Goal: Task Accomplishment & Management: Complete application form

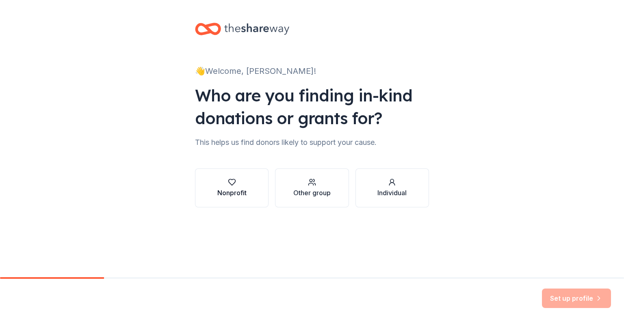
click at [224, 180] on div "button" at bounding box center [231, 182] width 29 height 8
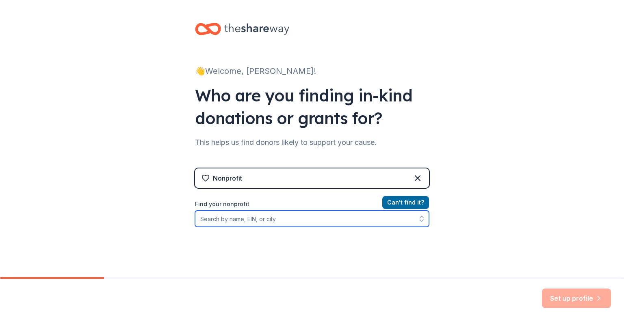
click at [327, 216] on input "Find your nonprofit" at bounding box center [312, 219] width 234 height 16
paste input "[US_EMPLOYER_IDENTIFICATION_NUMBER]"
type input "[US_EMPLOYER_IDENTIFICATION_NUMBER]"
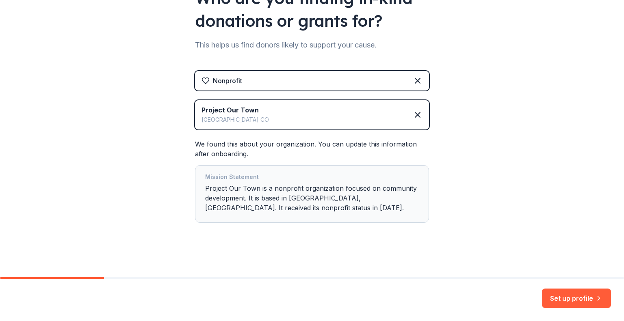
scroll to position [98, 0]
click at [557, 296] on button "Set up profile" at bounding box center [576, 298] width 69 height 19
click at [333, 177] on div "Mission Statement" at bounding box center [312, 177] width 214 height 11
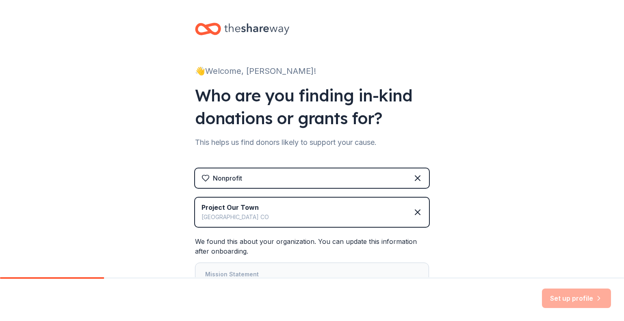
click at [568, 295] on div "Set up profile" at bounding box center [576, 298] width 69 height 19
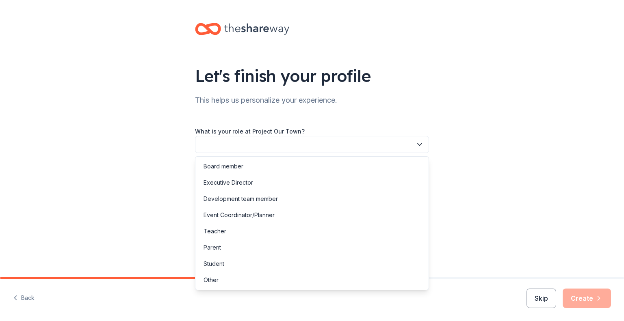
click at [260, 144] on button "button" at bounding box center [312, 144] width 234 height 17
drag, startPoint x: 248, startPoint y: 211, endPoint x: 244, endPoint y: 199, distance: 11.9
click at [244, 199] on div "Board member Executive Director Development team member Event Coordinator/Plann…" at bounding box center [312, 223] width 234 height 134
click at [244, 160] on div "Board member" at bounding box center [312, 166] width 230 height 16
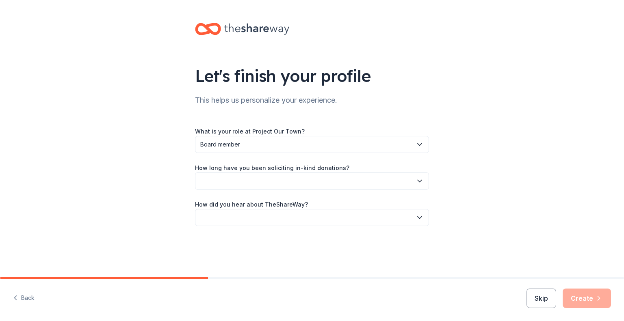
click at [223, 192] on div "What is your role at Project Our Town? Board member How long have you been soli…" at bounding box center [312, 176] width 234 height 100
click at [223, 185] on button "button" at bounding box center [312, 181] width 234 height 17
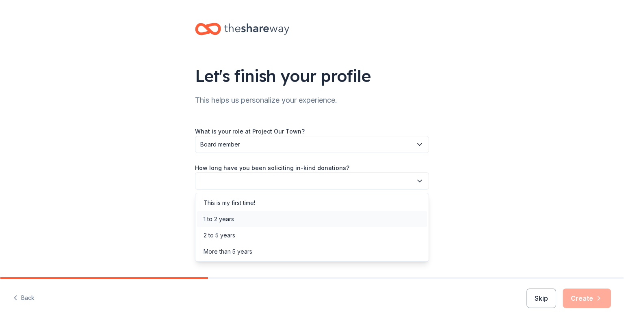
click at [216, 216] on div "1 to 2 years" at bounding box center [218, 219] width 30 height 10
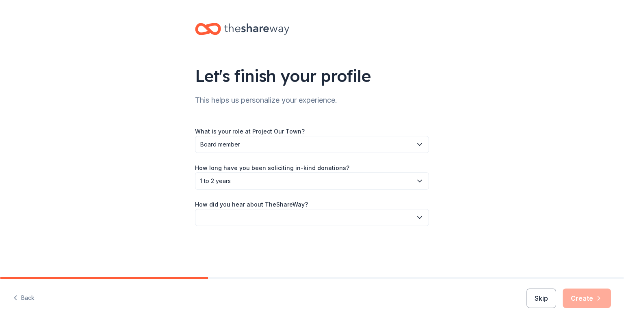
click at [225, 212] on button "button" at bounding box center [312, 217] width 234 height 17
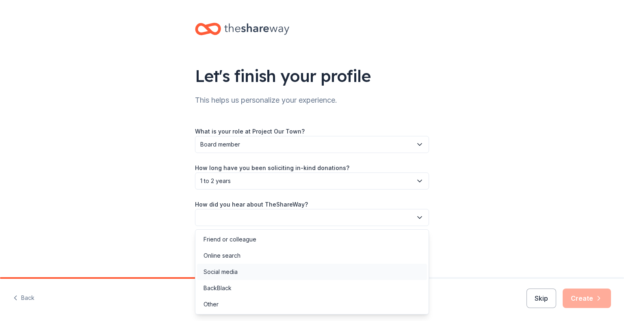
click at [222, 277] on div "Social media" at bounding box center [220, 272] width 34 height 10
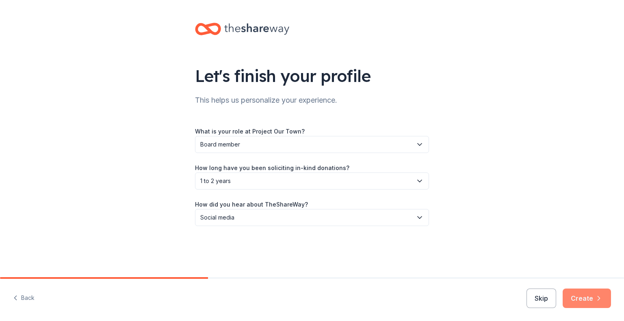
click at [578, 302] on button "Create" at bounding box center [586, 298] width 48 height 19
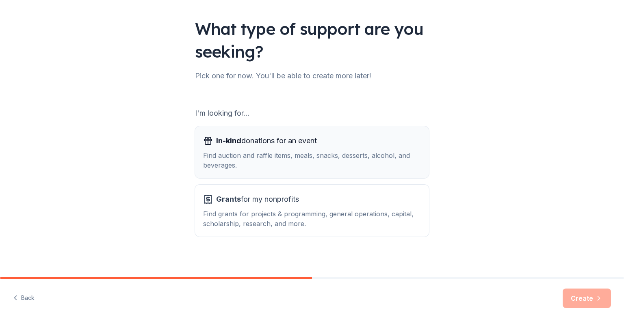
scroll to position [50, 0]
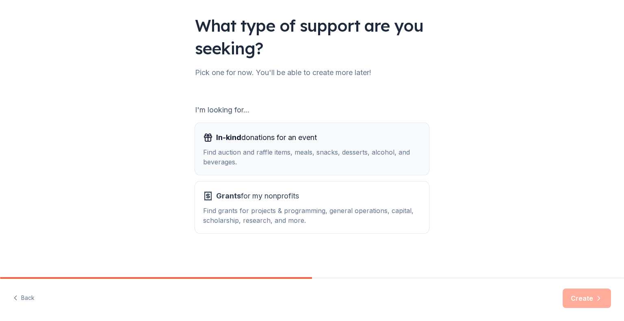
click at [260, 154] on div "Find auction and raffle items, meals, snacks, desserts, alcohol, and beverages." at bounding box center [312, 156] width 218 height 19
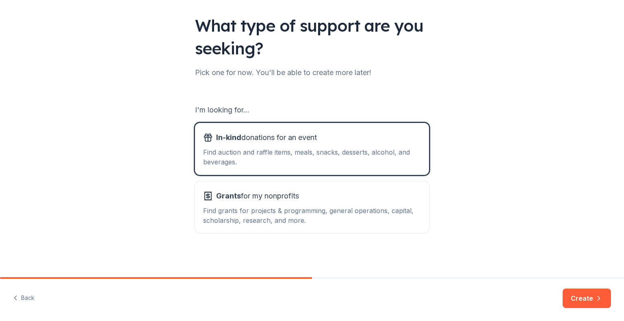
click at [404, 180] on div "I'm looking for... In-kind donations for an event Find auction and raffle items…" at bounding box center [312, 169] width 234 height 130
click at [372, 195] on div "Grants for my nonprofits" at bounding box center [312, 196] width 218 height 13
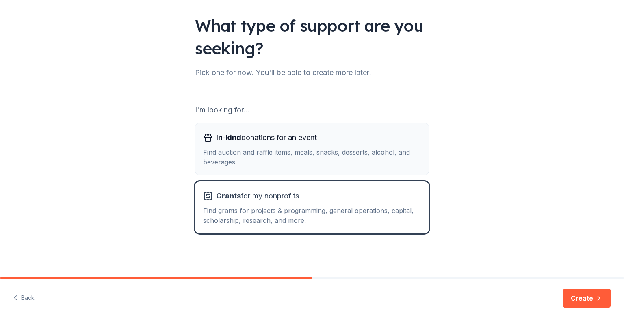
click at [370, 166] on div "Find auction and raffle items, meals, snacks, desserts, alcohol, and beverages." at bounding box center [312, 156] width 218 height 19
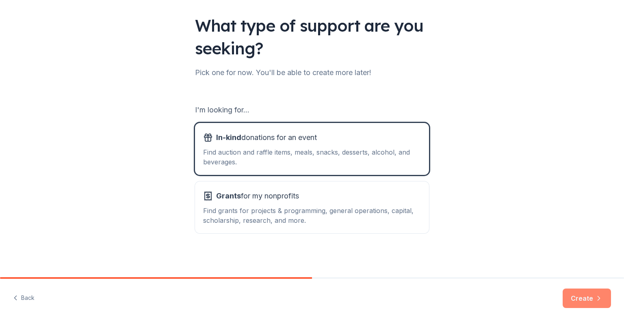
click at [572, 294] on button "Create" at bounding box center [586, 298] width 48 height 19
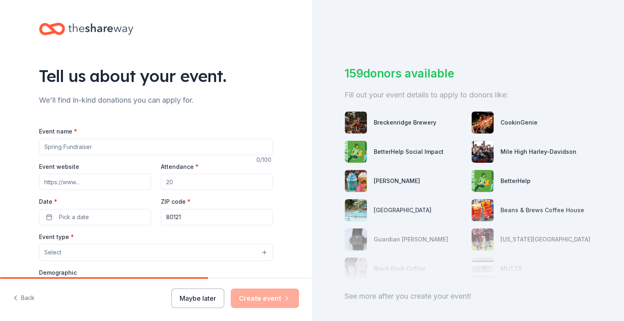
click at [119, 149] on input "Event name *" at bounding box center [156, 147] width 234 height 16
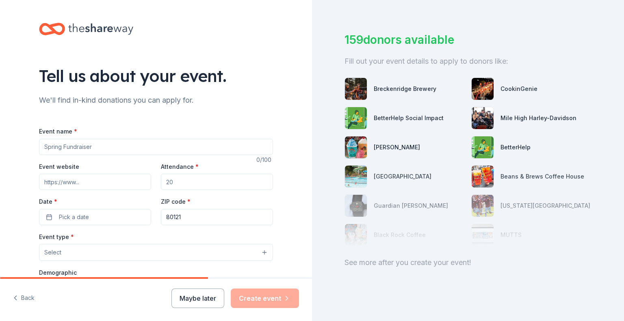
click at [136, 182] on input "Event website" at bounding box center [95, 182] width 112 height 16
type input "www.projectourtown.org"
click at [214, 171] on div "Attendance *" at bounding box center [217, 176] width 112 height 29
click at [195, 181] on input "Attendance *" at bounding box center [217, 182] width 112 height 16
type input "1000"
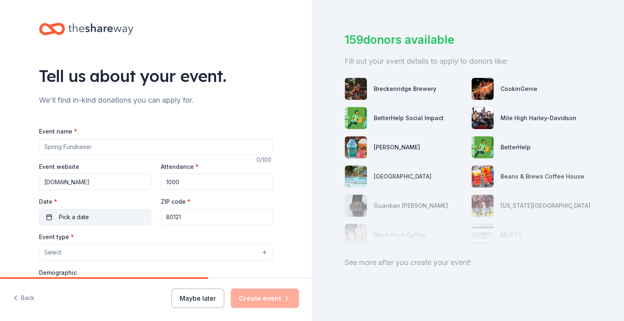
click at [110, 217] on button "Pick a date" at bounding box center [95, 217] width 112 height 16
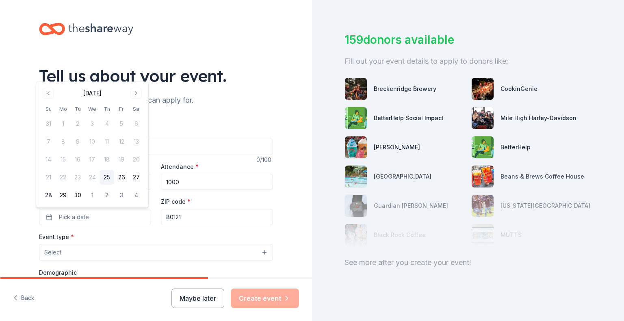
click at [133, 99] on div "September 2025 Su Mo Tu We Th Fr Sa 31 1 2 3 4 5 6 7 8 9 10 11 12 13 14 15 16 1…" at bounding box center [92, 145] width 102 height 116
click at [133, 97] on button "Go to next month" at bounding box center [135, 93] width 11 height 11
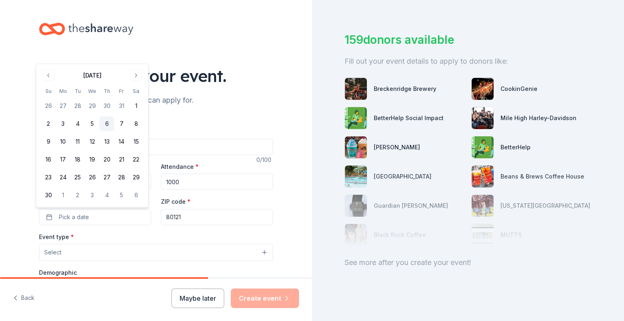
click at [104, 123] on button "6" at bounding box center [106, 124] width 15 height 15
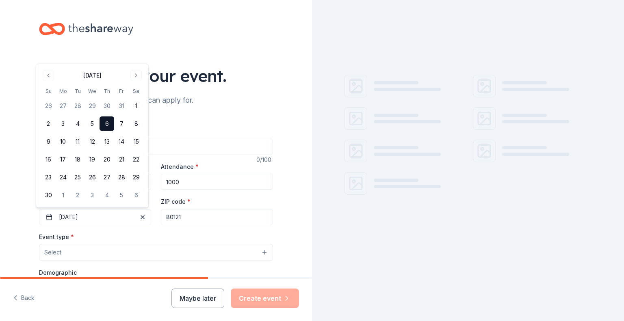
click at [183, 218] on input "80121" at bounding box center [217, 217] width 112 height 16
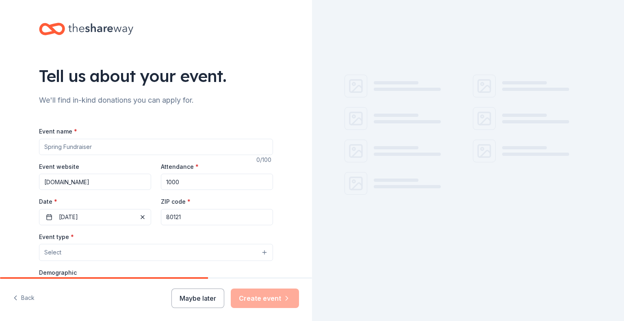
click at [183, 218] on input "80121" at bounding box center [217, 217] width 112 height 16
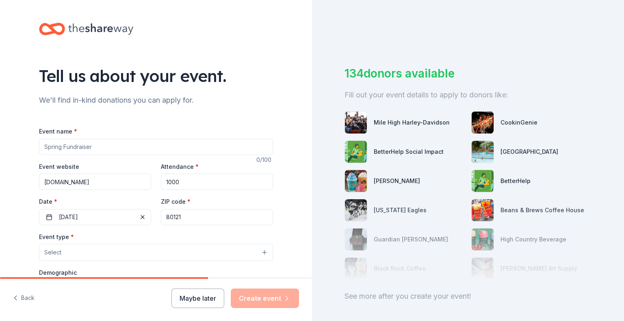
scroll to position [41, 0]
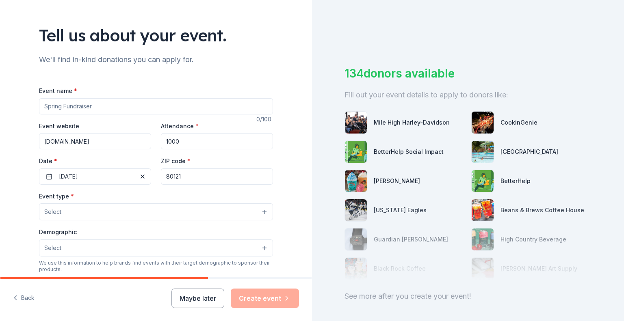
click at [109, 216] on button "Select" at bounding box center [156, 211] width 234 height 17
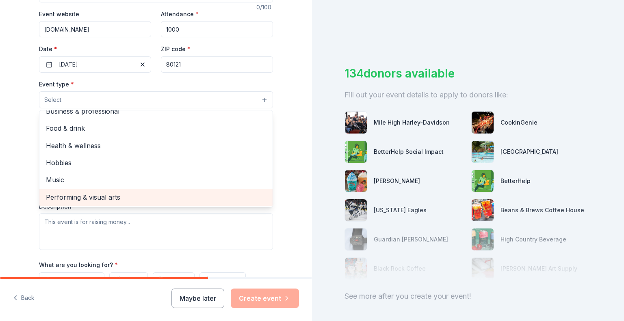
scroll to position [0, 0]
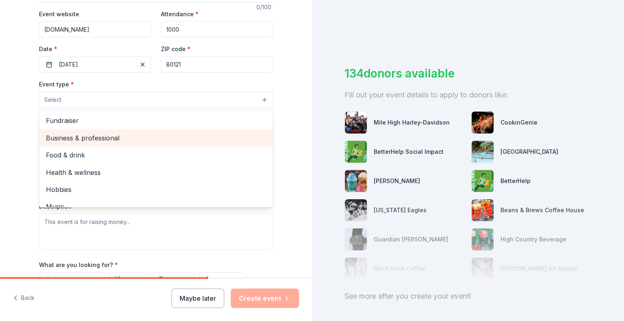
click at [85, 123] on span "Fundraiser" at bounding box center [156, 120] width 220 height 11
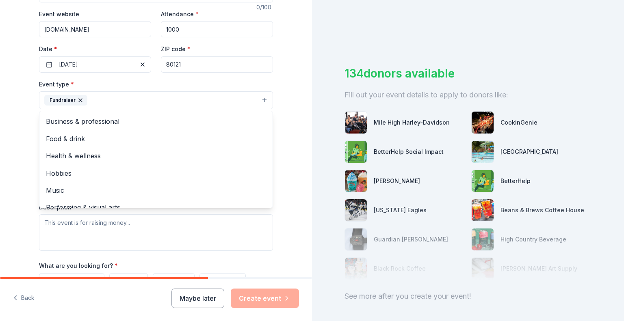
click at [30, 151] on div "Tell us about your event. We'll find in-kind donations you can apply for. Event…" at bounding box center [156, 117] width 260 height 541
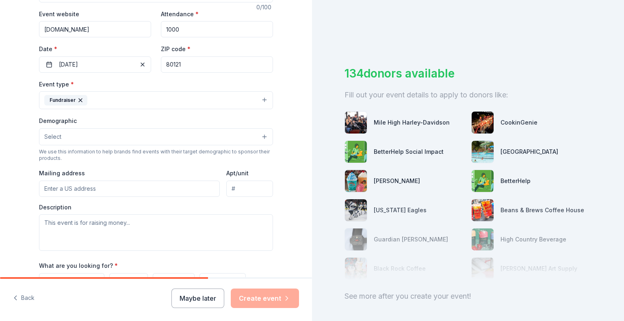
click at [71, 135] on button "Select" at bounding box center [156, 136] width 234 height 17
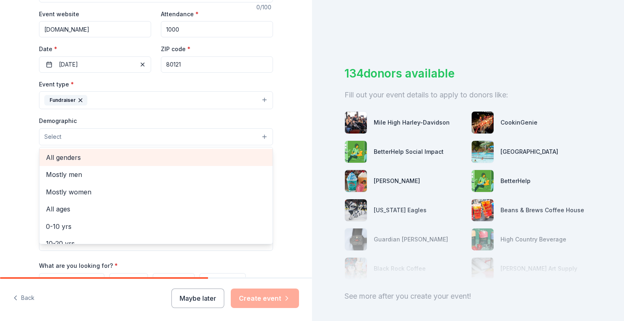
click at [68, 156] on span "All genders" at bounding box center [156, 157] width 220 height 11
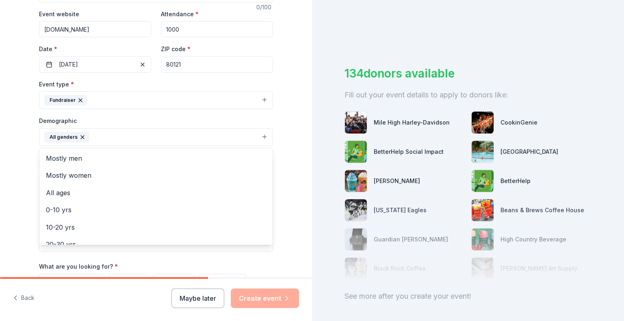
click at [17, 163] on div "Tell us about your event. We'll find in-kind donations you can apply for. Event…" at bounding box center [156, 118] width 312 height 542
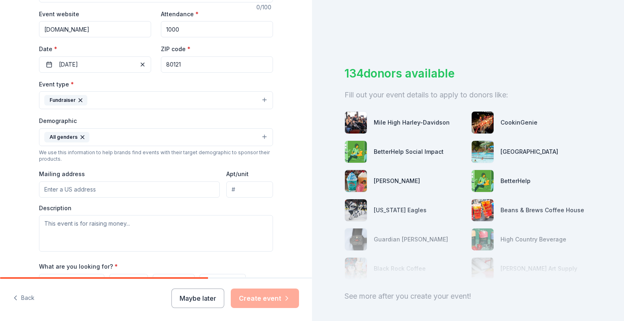
click at [56, 190] on input "Mailing address" at bounding box center [129, 190] width 181 height 16
type input "5910 S. University Blvd, Ste. C-18"
click at [239, 186] on input "Apt/unit" at bounding box center [249, 190] width 47 height 16
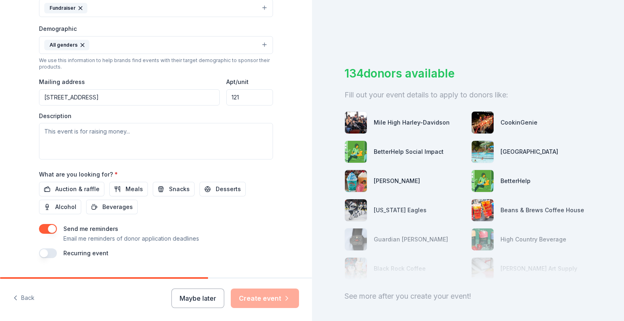
type input "121"
click at [161, 102] on input "5910 S. University Blvd, Ste. C-18" at bounding box center [129, 97] width 181 height 16
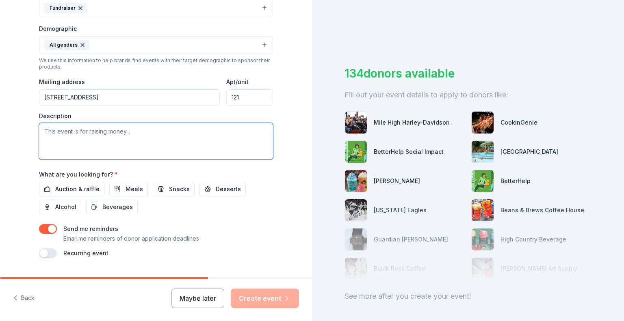
click at [56, 135] on textarea at bounding box center [156, 141] width 234 height 37
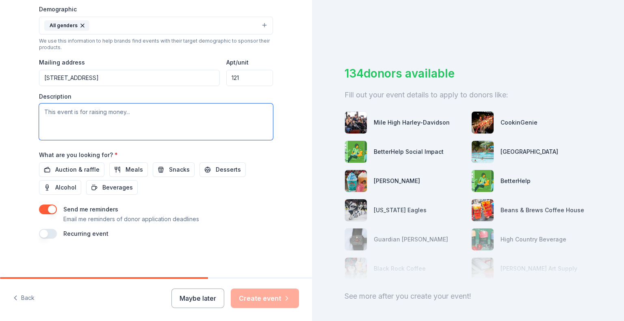
paste textarea "The Weekend of Action is one of our most dynamic and wide-reaching initiatives.…"
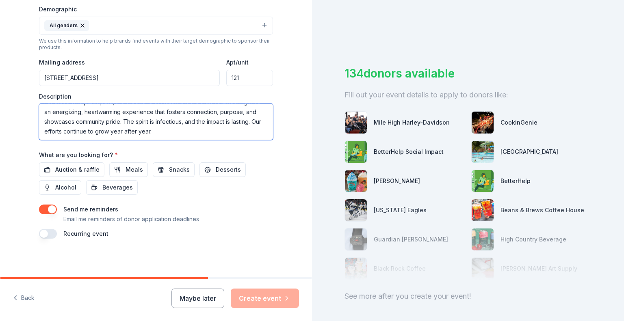
scroll to position [88, 0]
type textarea "The Weekend of Action is one of our most dynamic and wide-reaching initiatives.…"
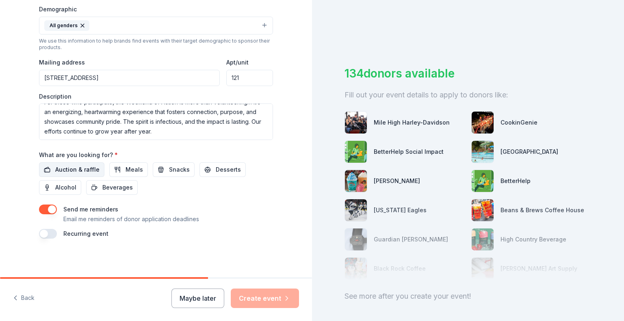
click at [60, 168] on span "Auction & raffle" at bounding box center [77, 170] width 44 height 10
click at [49, 236] on button "button" at bounding box center [48, 234] width 18 height 10
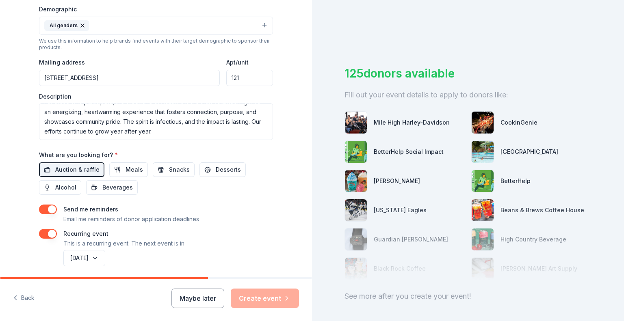
click at [49, 236] on button "button" at bounding box center [48, 234] width 18 height 10
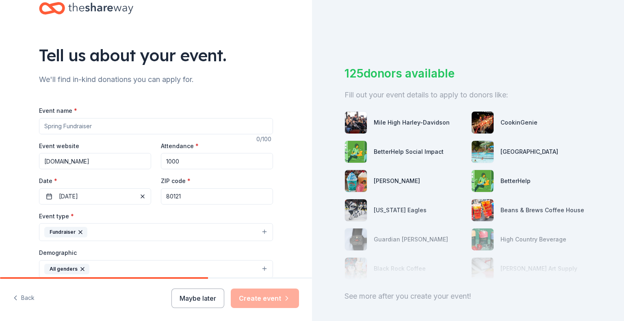
scroll to position [0, 0]
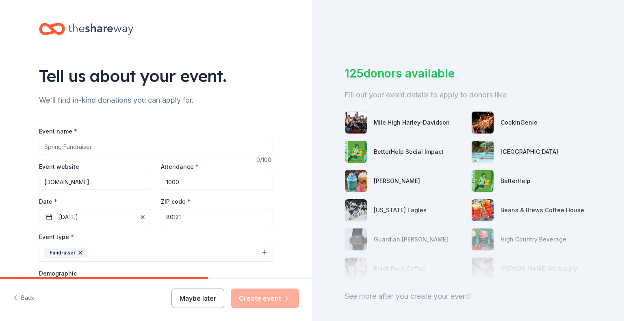
click at [138, 180] on input "www.projectourtown.org" at bounding box center [95, 182] width 112 height 16
type input "www.projectourtown.org"
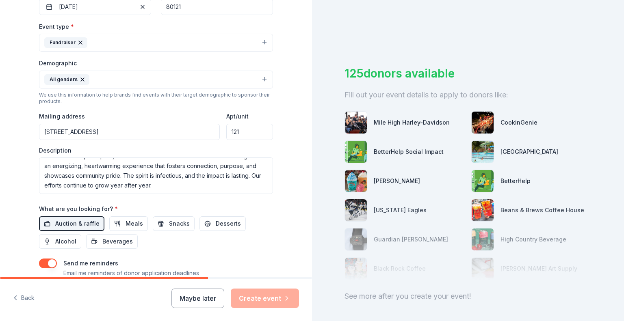
scroll to position [211, 0]
click at [156, 126] on input "5910 S. University Blvd, Ste. C-18" at bounding box center [129, 131] width 181 height 16
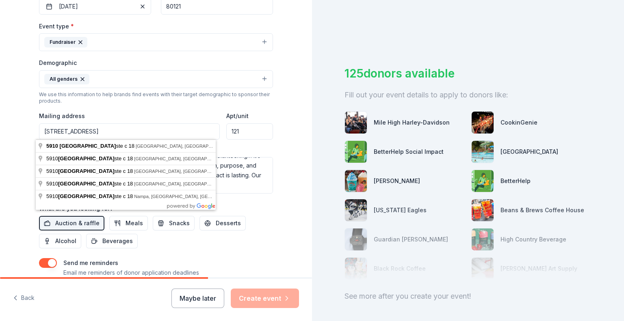
scroll to position [264, 0]
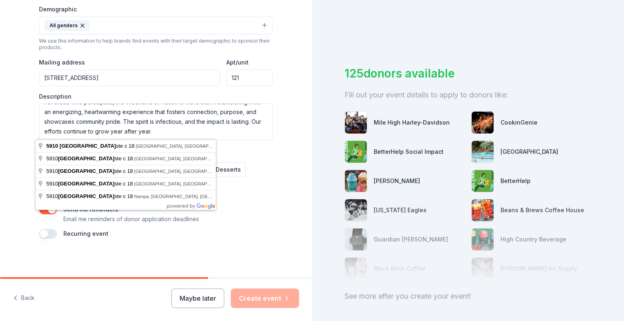
click at [249, 186] on div "Auction & raffle Meals Snacks Desserts Alcohol Beverages" at bounding box center [156, 178] width 234 height 32
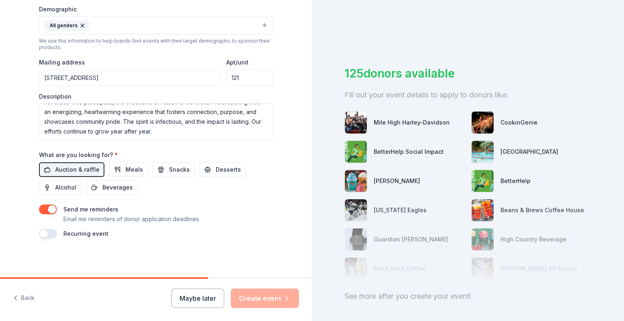
click at [147, 84] on input "5910 S. University Blvd, Ste. C-18" at bounding box center [129, 78] width 181 height 16
type input "5910 South University Boulevard, Greenwood Village, CO, 80121"
click at [87, 74] on input "5910 South University Boulevard, Greenwood Village, CO, 80121" at bounding box center [129, 78] width 181 height 16
click at [226, 76] on input "121" at bounding box center [249, 78] width 47 height 16
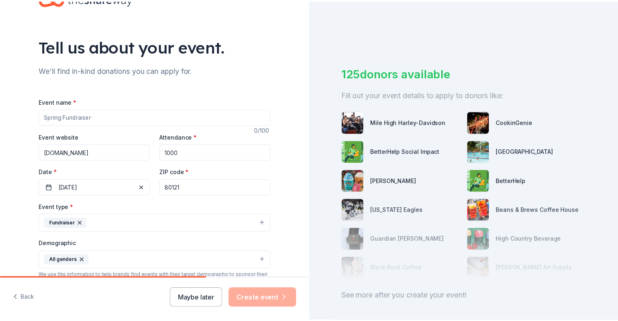
scroll to position [0, 0]
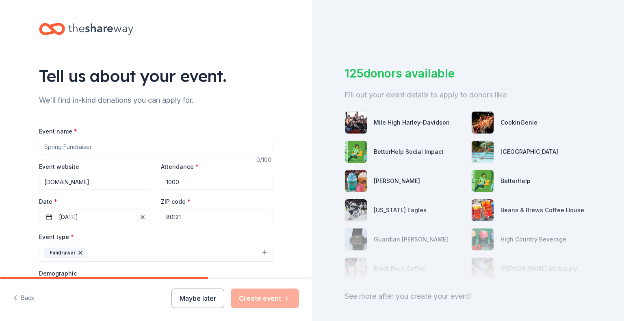
type input "C18# 121"
click at [204, 145] on input "Event name *" at bounding box center [156, 147] width 234 height 16
type input "Weekend of Action"
click at [245, 296] on button "Create event" at bounding box center [265, 298] width 68 height 19
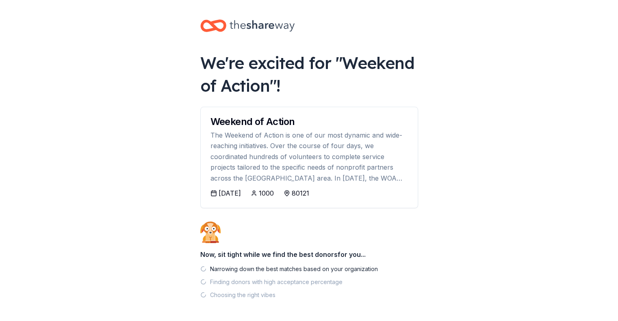
scroll to position [32, 0]
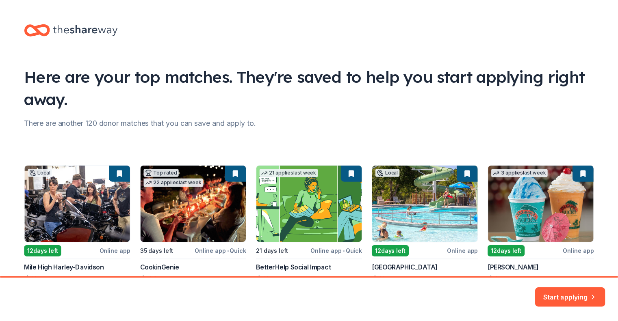
scroll to position [64, 0]
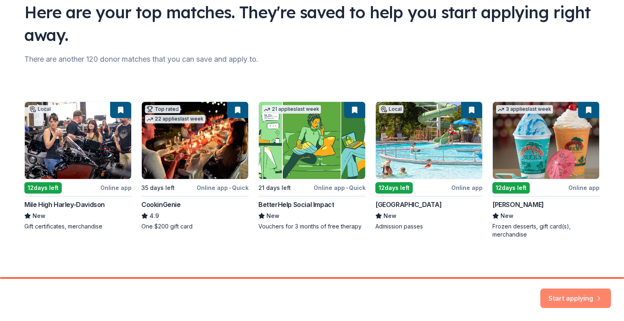
click at [570, 292] on button "Start applying" at bounding box center [575, 293] width 71 height 19
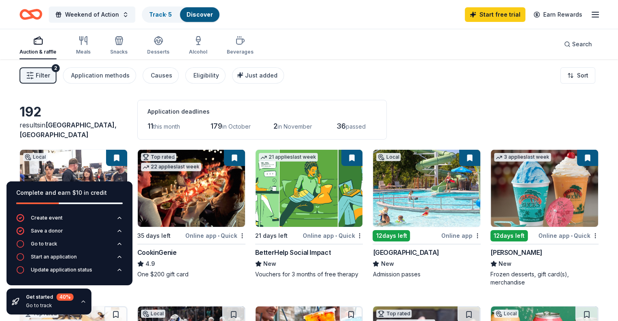
click at [347, 84] on div "Filter 2 Application methods Causes Eligibility Just added Sort" at bounding box center [309, 75] width 618 height 32
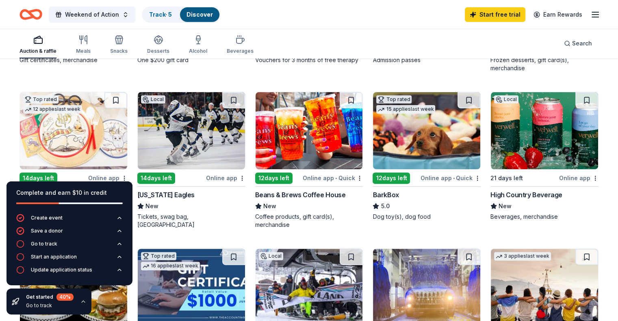
scroll to position [216, 0]
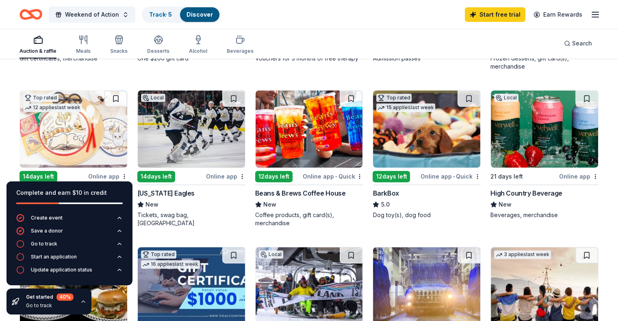
click at [558, 132] on img at bounding box center [544, 129] width 107 height 77
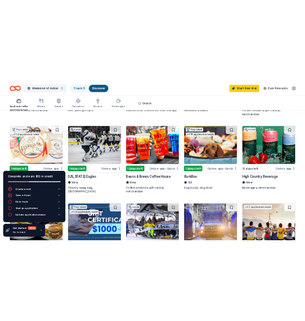
scroll to position [206, 0]
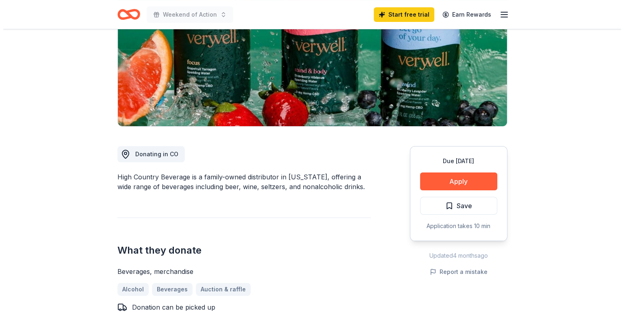
scroll to position [123, 0]
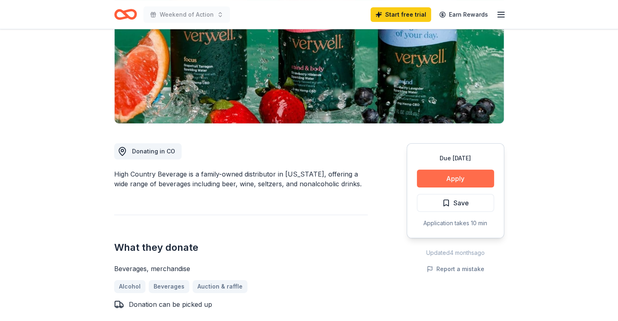
click at [466, 175] on button "Apply" at bounding box center [455, 179] width 77 height 18
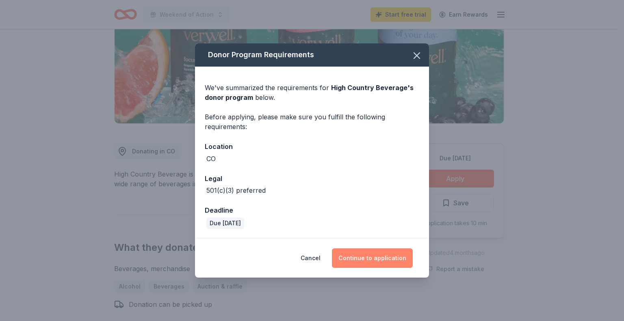
click at [353, 255] on button "Continue to application" at bounding box center [372, 258] width 81 height 19
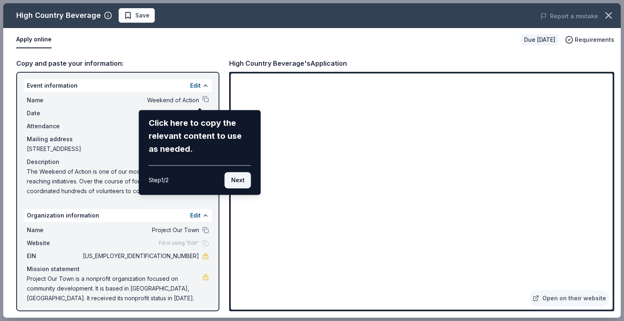
click at [236, 172] on button "Next" at bounding box center [238, 180] width 26 height 16
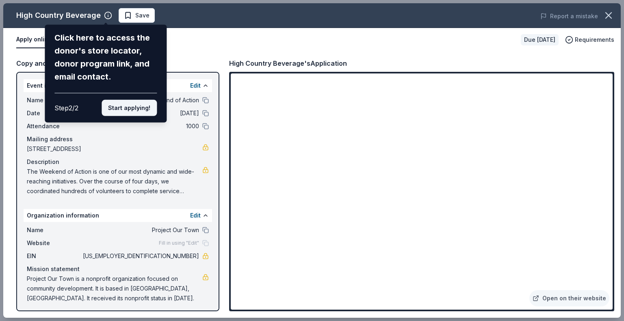
click at [141, 106] on button "Start applying!" at bounding box center [129, 108] width 55 height 16
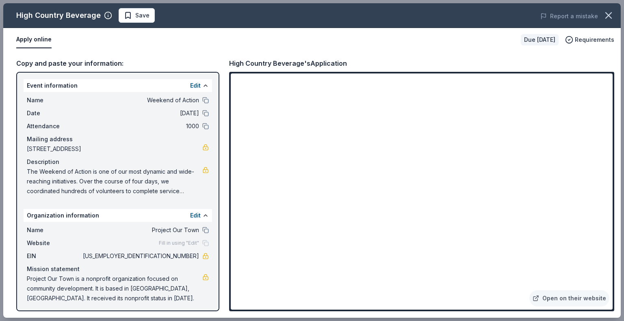
click at [553, 298] on div "High Country Beverage Save Report a mistake Apply online Due [DATE] Requirement…" at bounding box center [311, 160] width 617 height 315
click at [539, 296] on icon at bounding box center [535, 298] width 6 height 6
